Goal: Task Accomplishment & Management: Complete application form

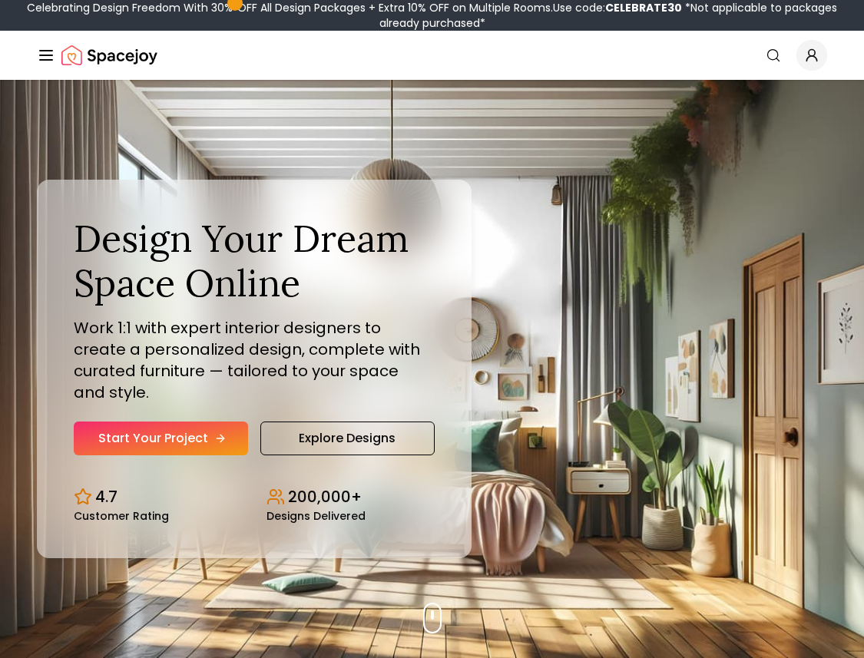
click at [161, 432] on link "Start Your Project" at bounding box center [161, 439] width 174 height 34
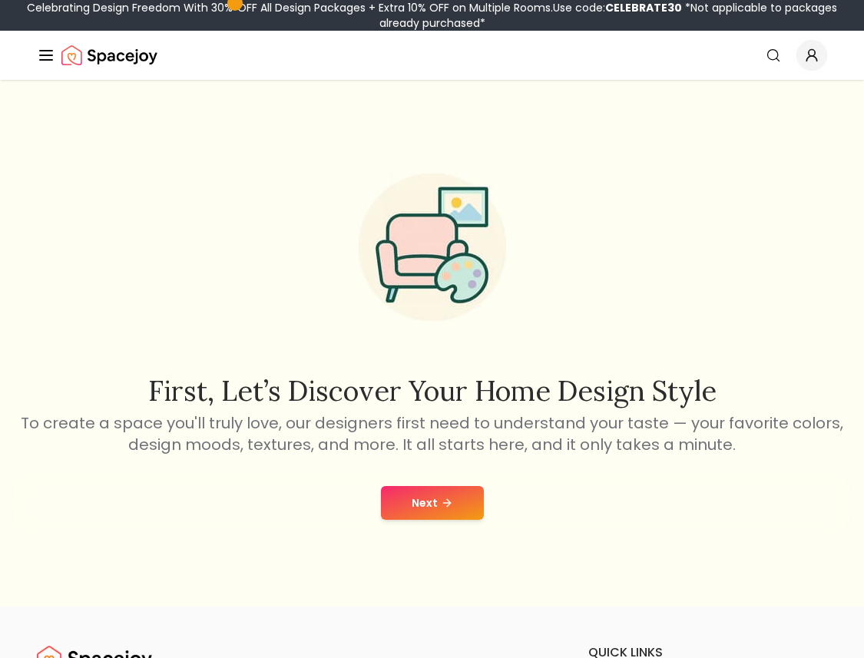
click at [425, 504] on button "Next" at bounding box center [432, 503] width 103 height 34
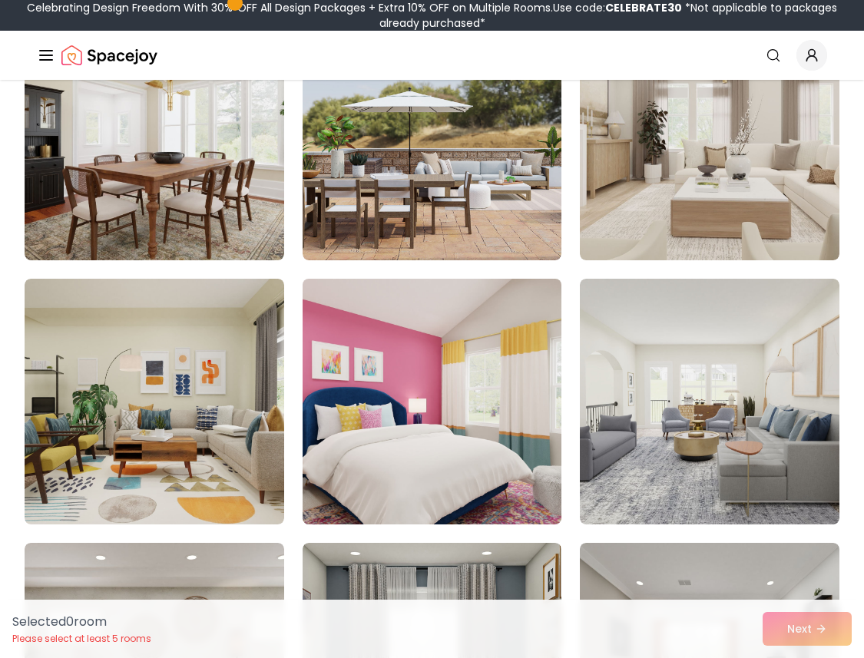
scroll to position [2328, 0]
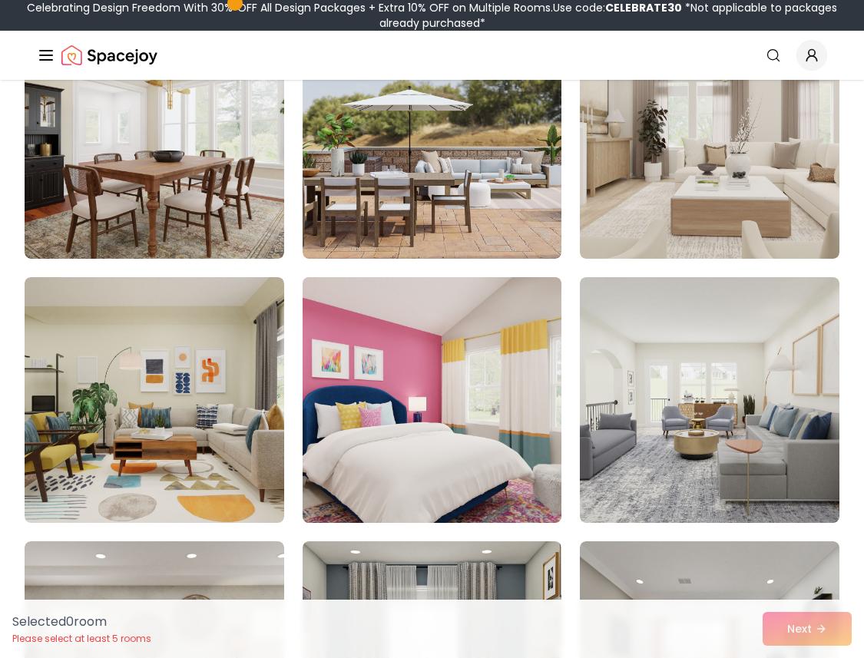
click at [465, 405] on img at bounding box center [432, 400] width 273 height 258
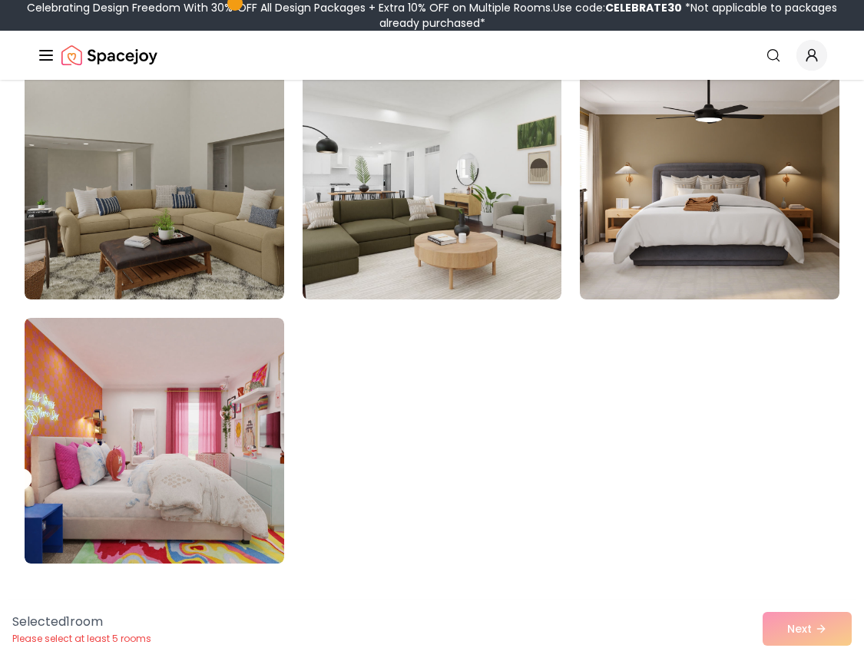
scroll to position [4309, 0]
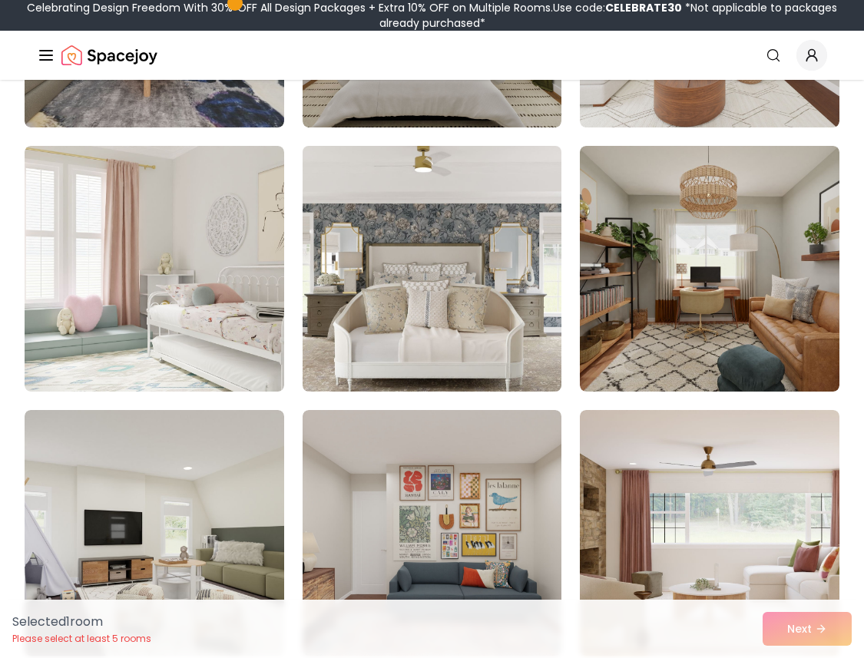
click at [411, 350] on img at bounding box center [432, 269] width 273 height 258
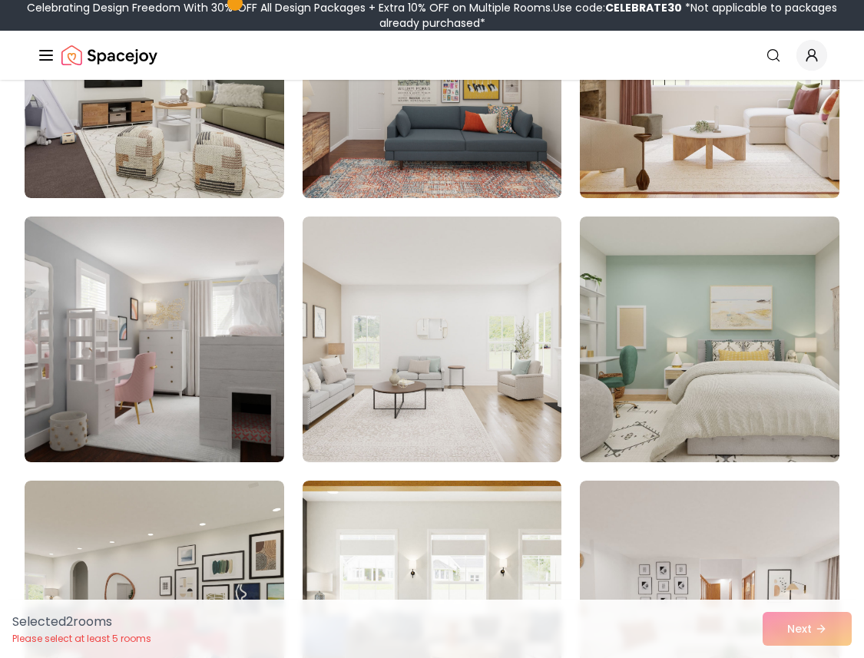
scroll to position [4768, 0]
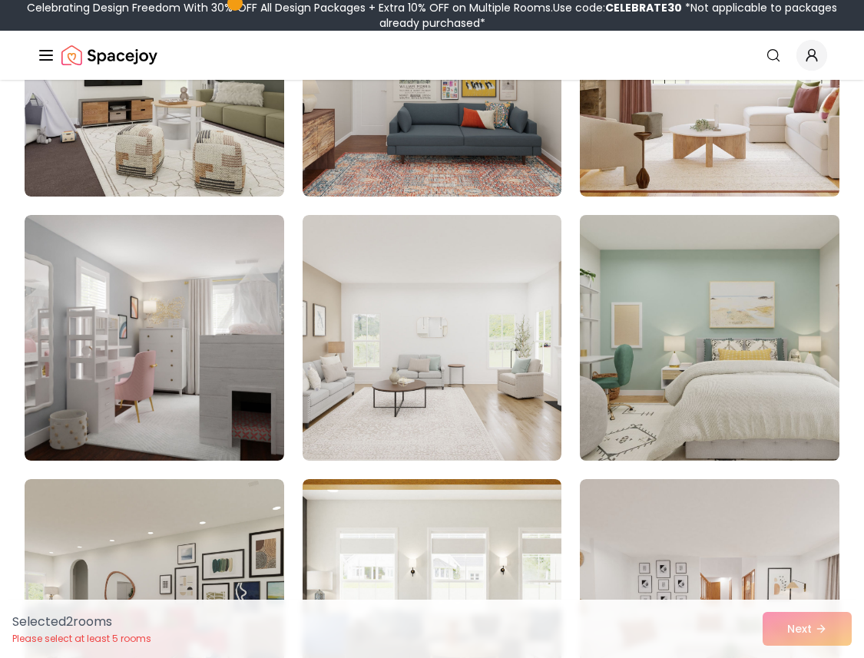
click at [602, 357] on img at bounding box center [710, 338] width 273 height 258
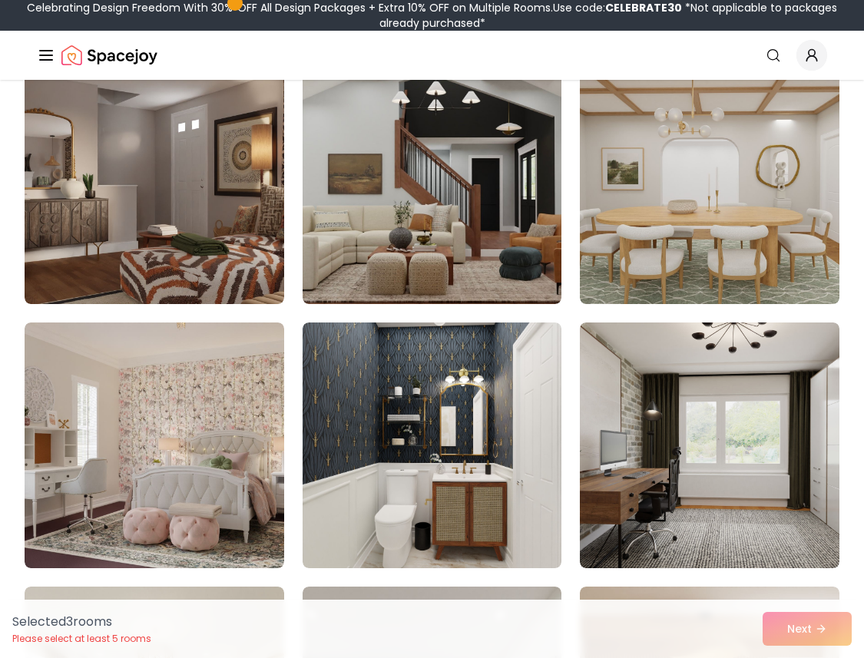
scroll to position [5547, 0]
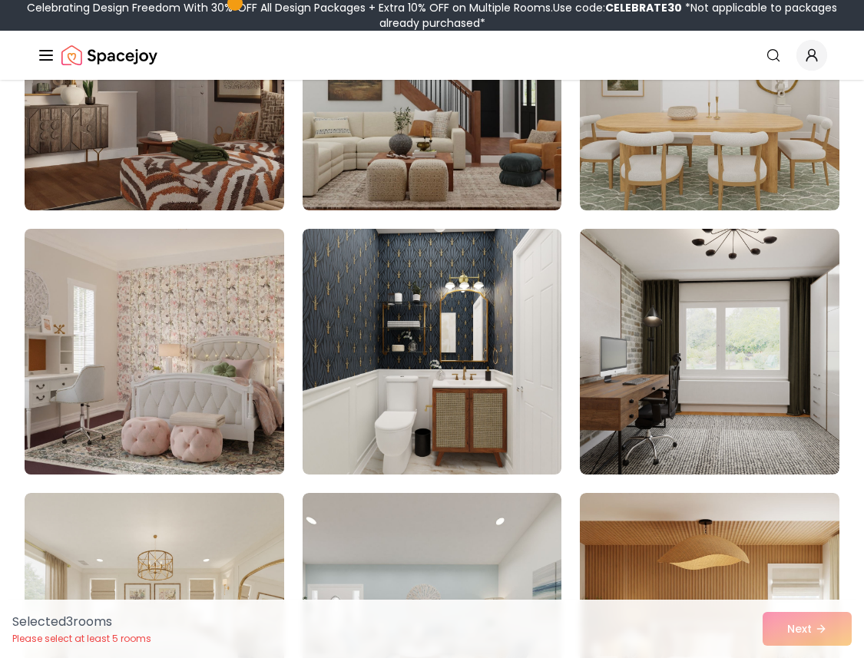
click at [205, 392] on img at bounding box center [154, 352] width 273 height 258
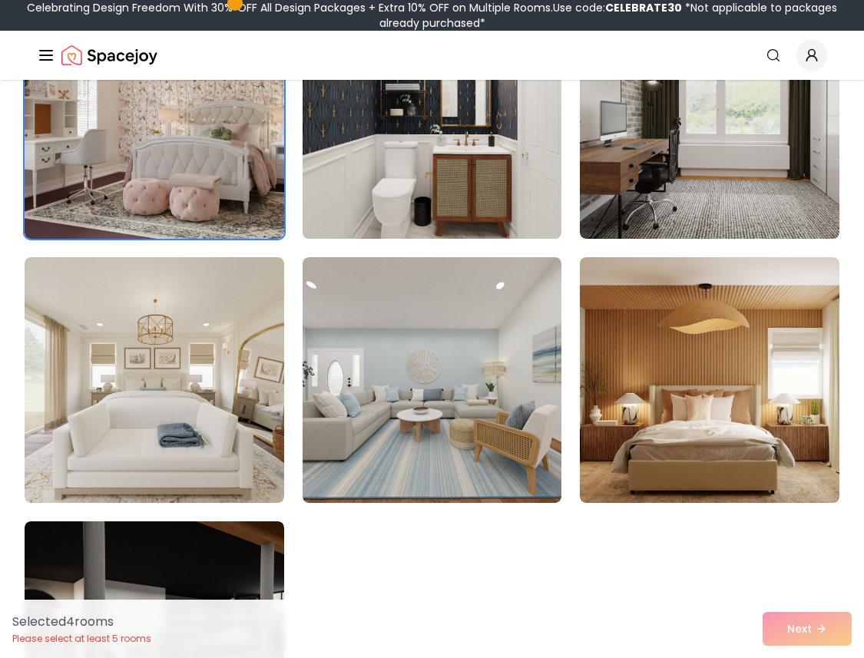
scroll to position [5785, 0]
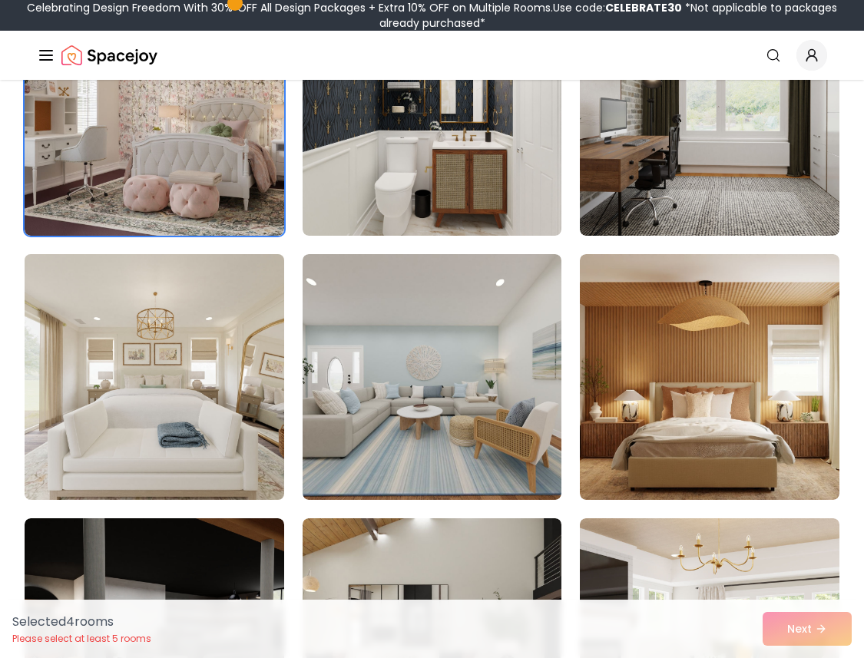
click at [197, 415] on img at bounding box center [154, 377] width 273 height 258
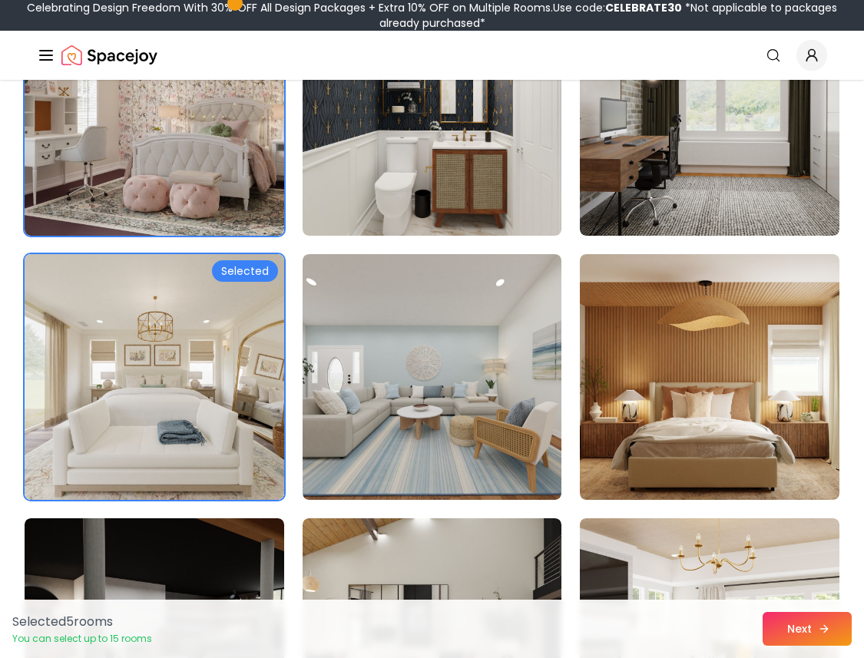
click at [778, 624] on button "Next" at bounding box center [807, 629] width 89 height 34
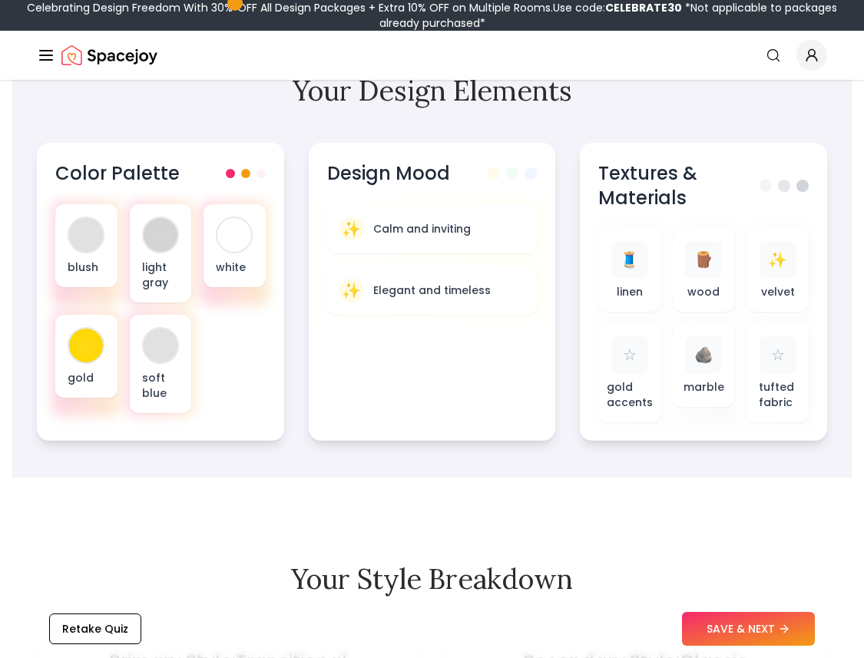
scroll to position [521, 0]
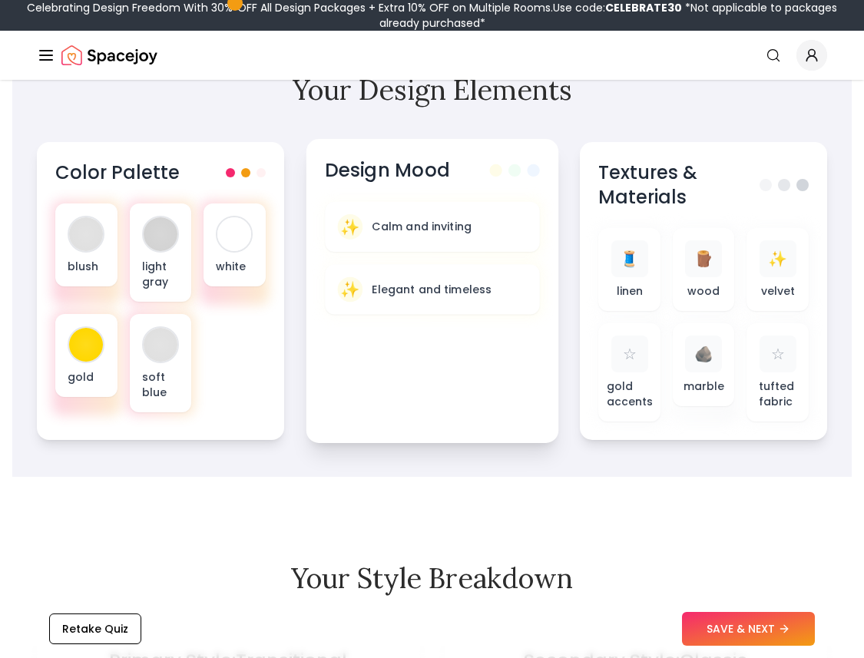
click at [452, 319] on div "Design Mood ✨ Calm and inviting ✨ Elegant and timeless" at bounding box center [432, 291] width 252 height 304
click at [716, 618] on button "SAVE & NEXT" at bounding box center [748, 629] width 133 height 34
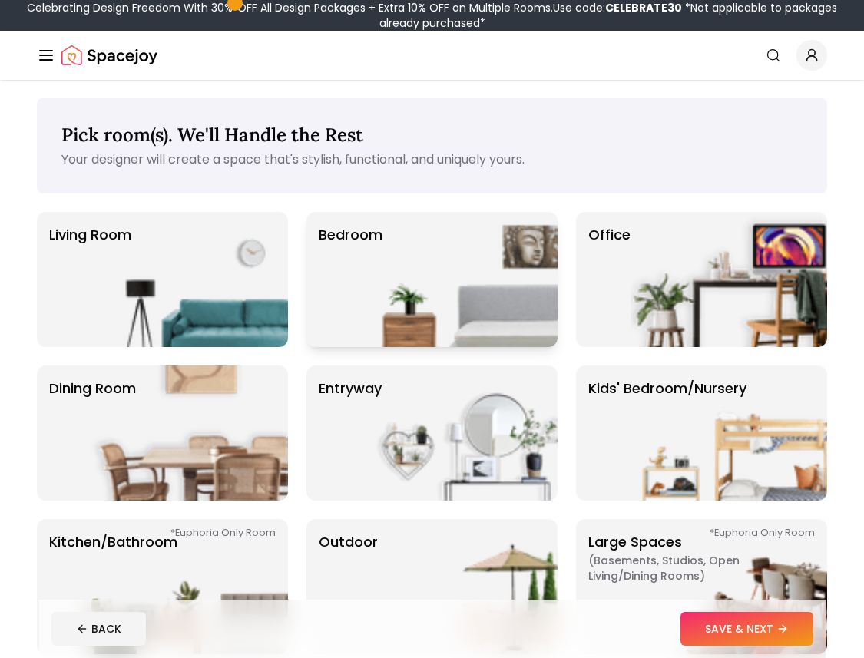
click at [398, 326] on img at bounding box center [459, 279] width 197 height 135
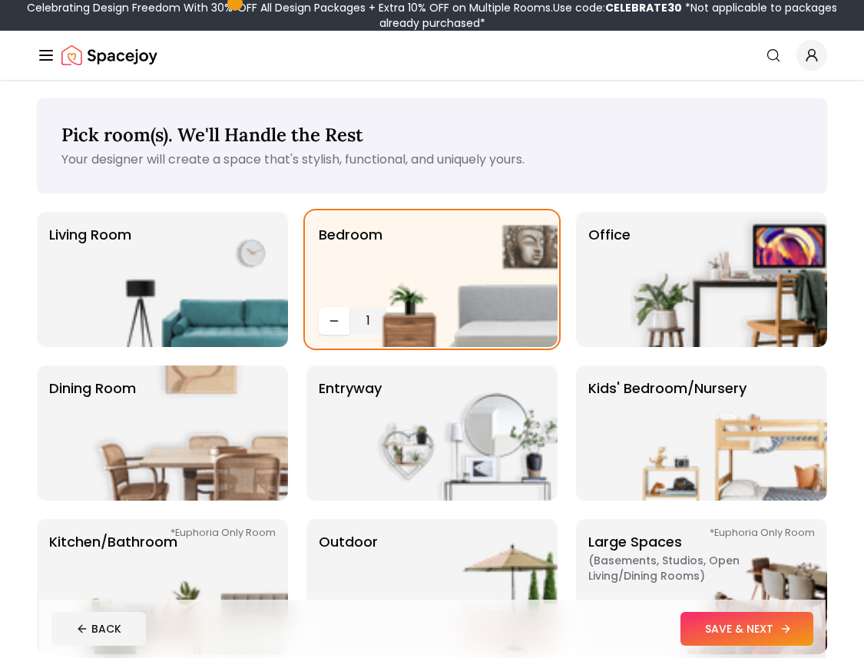
click at [716, 628] on button "SAVE & NEXT" at bounding box center [746, 629] width 133 height 34
